Goal: Information Seeking & Learning: Learn about a topic

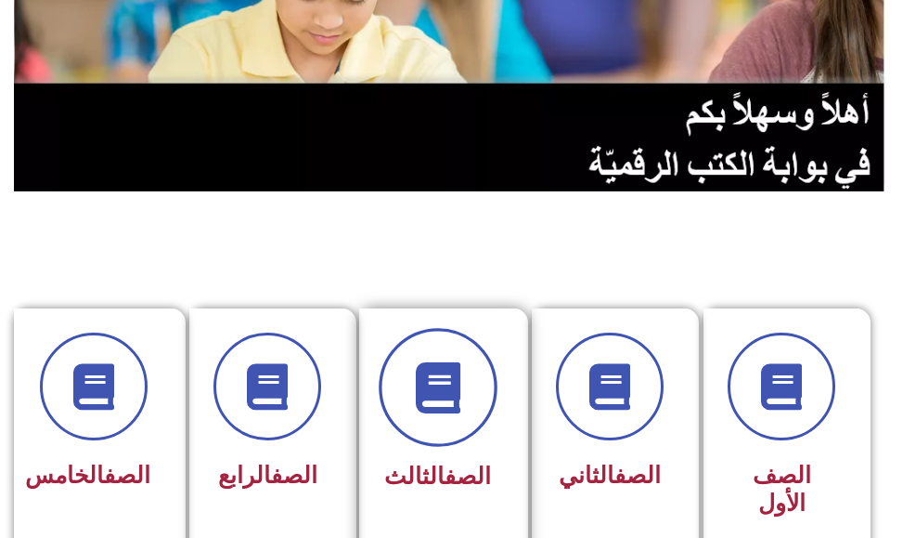
scroll to position [279, 0]
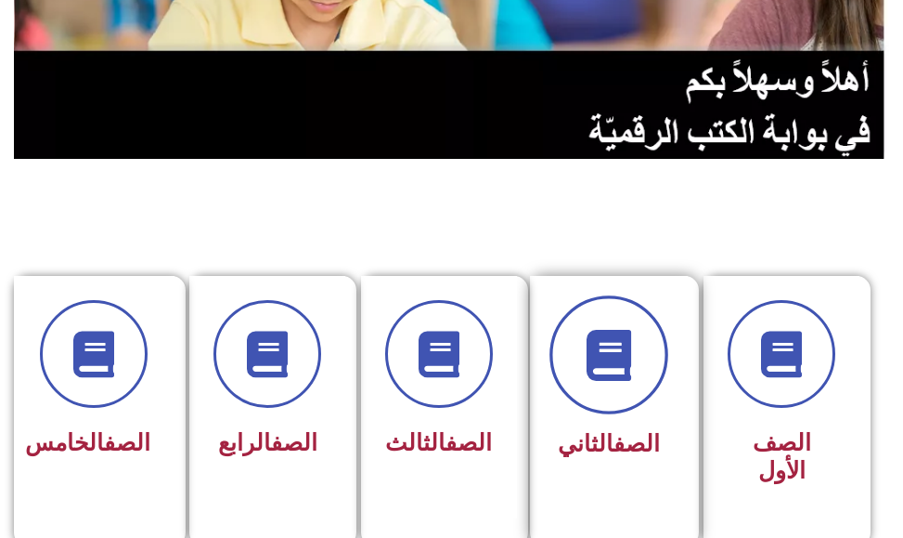
click at [587, 374] on icon at bounding box center [609, 354] width 51 height 51
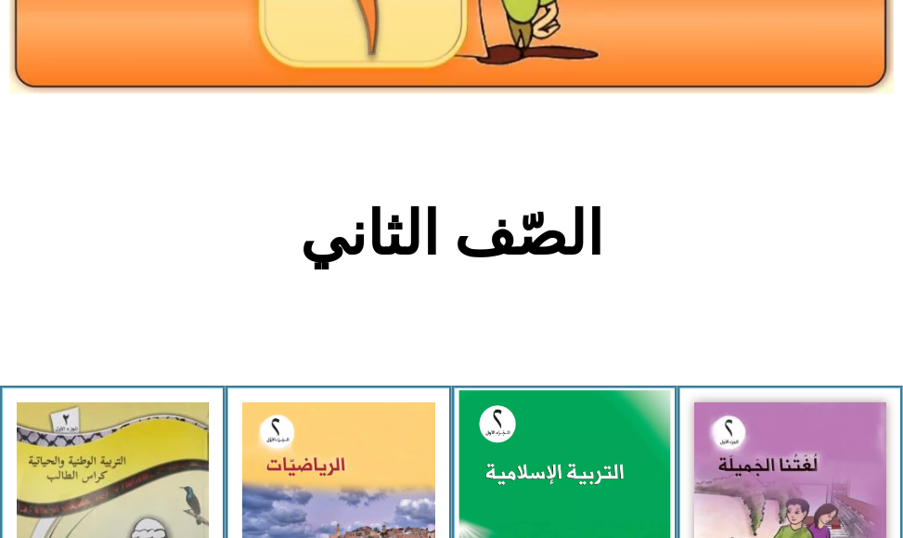
scroll to position [279, 0]
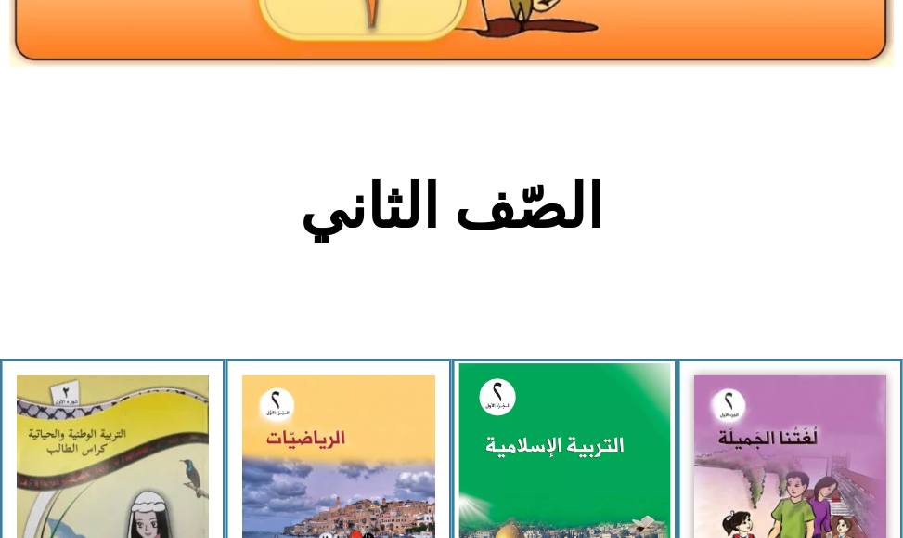
click at [539, 418] on img at bounding box center [565, 495] width 212 height 264
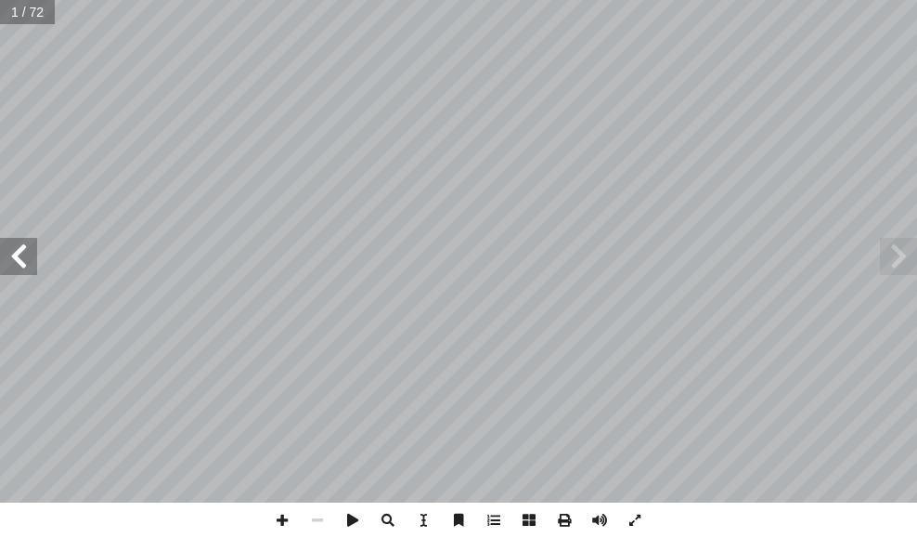
click at [23, 259] on span at bounding box center [18, 256] width 37 height 37
click at [24, 261] on span at bounding box center [18, 256] width 37 height 37
click at [34, 266] on span at bounding box center [18, 256] width 37 height 37
click at [12, 245] on span at bounding box center [18, 256] width 37 height 37
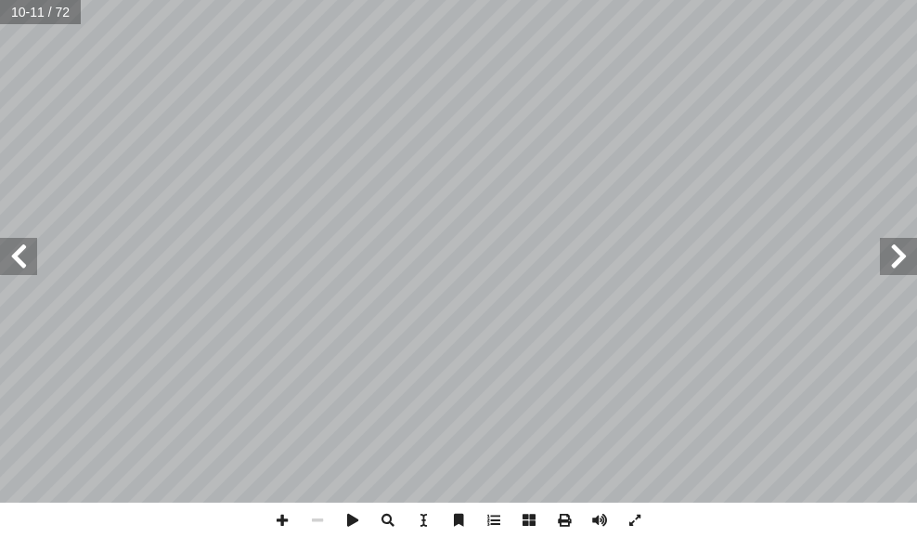
click at [16, 245] on span at bounding box center [18, 256] width 37 height 37
click at [17, 245] on span at bounding box center [18, 256] width 37 height 37
click at [891, 244] on span at bounding box center [898, 256] width 37 height 37
click at [906, 251] on span at bounding box center [898, 256] width 37 height 37
click at [29, 271] on span at bounding box center [18, 256] width 37 height 37
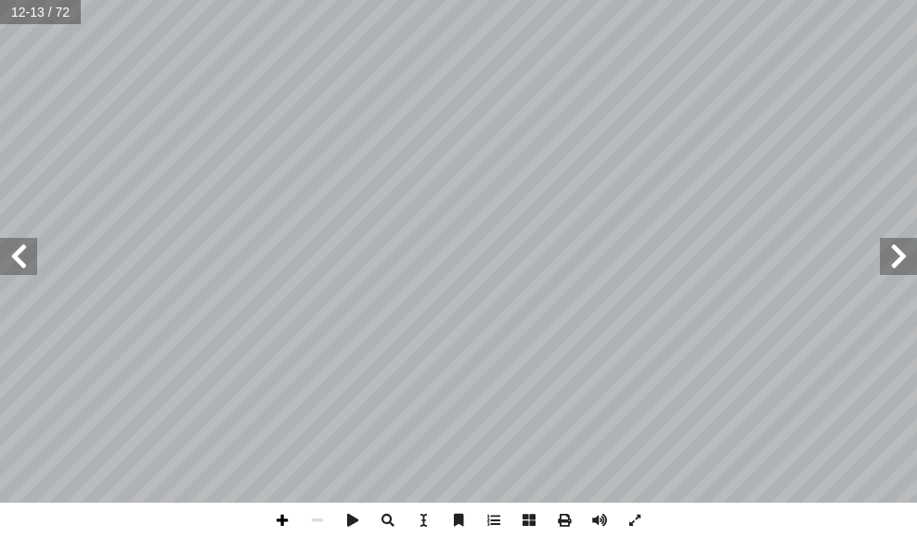
click at [281, 520] on span at bounding box center [282, 519] width 35 height 35
click at [409, 526] on div ") ِ نام ْ ص أ ا ْ ل ِ - ل ُ ام ل َّ لس � ِ ه ْ ي َ ل َ -ع َ هيم � ر ْ ب ِ إ � ُ…" at bounding box center [458, 269] width 917 height 538
click at [6, 255] on span at bounding box center [18, 256] width 37 height 37
click at [31, 268] on span at bounding box center [18, 256] width 37 height 37
